Goal: Information Seeking & Learning: Learn about a topic

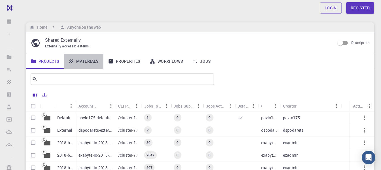
click at [88, 64] on link "Materials" at bounding box center [84, 61] width 40 height 15
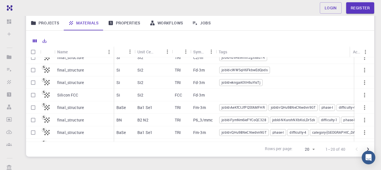
scroll to position [58, 0]
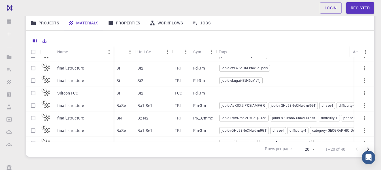
click at [100, 94] on div "Silicon FCC" at bounding box center [83, 93] width 59 height 12
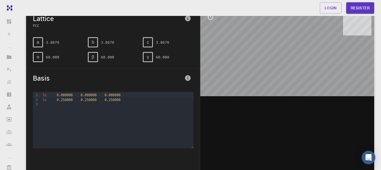
scroll to position [50, 0]
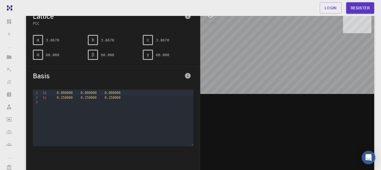
drag, startPoint x: 284, startPoint y: 44, endPoint x: 271, endPoint y: 68, distance: 27.5
click at [271, 68] on div at bounding box center [287, 93] width 174 height 176
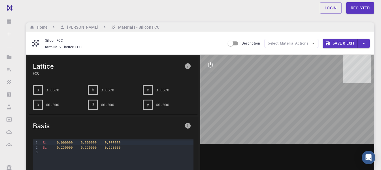
click at [40, 91] on div "a" at bounding box center [38, 90] width 10 height 10
click at [39, 107] on span "α" at bounding box center [38, 104] width 3 height 5
click at [94, 107] on div "β" at bounding box center [93, 105] width 10 height 10
drag, startPoint x: 230, startPoint y: 43, endPoint x: 242, endPoint y: 44, distance: 12.2
click at [242, 44] on label "Description" at bounding box center [242, 43] width 35 height 11
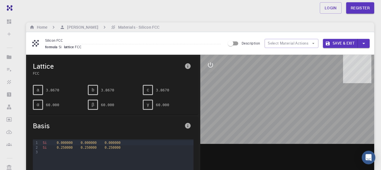
click at [242, 44] on input "Description" at bounding box center [231, 43] width 32 height 11
checkbox input "true"
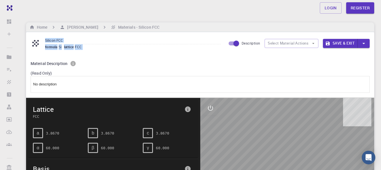
drag, startPoint x: 242, startPoint y: 44, endPoint x: 215, endPoint y: 39, distance: 27.7
click at [215, 39] on div "Silicon FCC formula Si lattice FCC Description Select Material Actions Save & E…" at bounding box center [200, 43] width 348 height 22
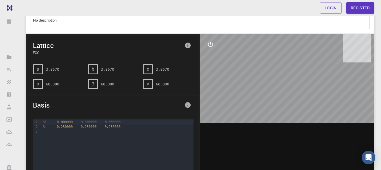
scroll to position [55, 0]
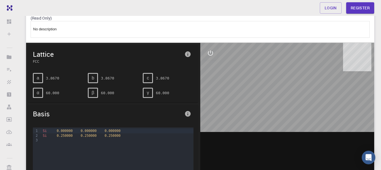
type input "Silicon FCC formulaSilatticeFCC"
drag, startPoint x: 300, startPoint y: 124, endPoint x: 281, endPoint y: 69, distance: 57.7
click at [281, 69] on div at bounding box center [287, 131] width 174 height 176
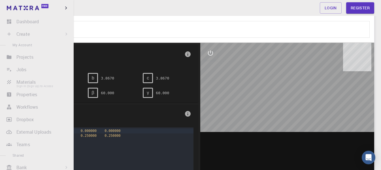
click at [24, 84] on li "Materials Sign In (Sign Up) to Access" at bounding box center [37, 81] width 74 height 11
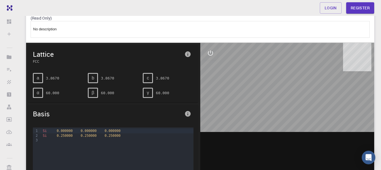
click at [226, 103] on div at bounding box center [287, 131] width 174 height 176
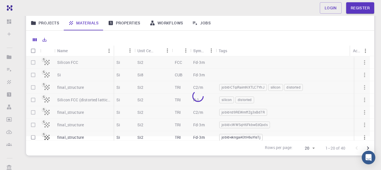
scroll to position [54, 0]
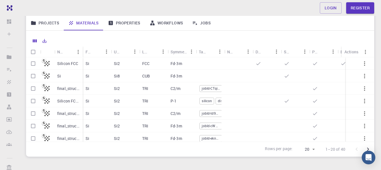
click at [145, 77] on p "CUB" at bounding box center [146, 76] width 8 height 6
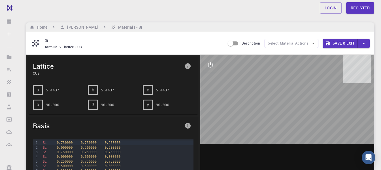
drag, startPoint x: 316, startPoint y: 102, endPoint x: 266, endPoint y: 93, distance: 51.3
click at [266, 93] on div at bounding box center [287, 143] width 174 height 176
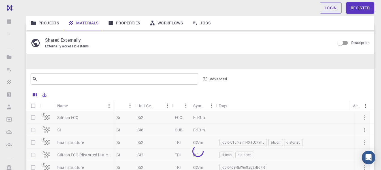
scroll to position [54, 0]
